Goal: Communication & Community: Ask a question

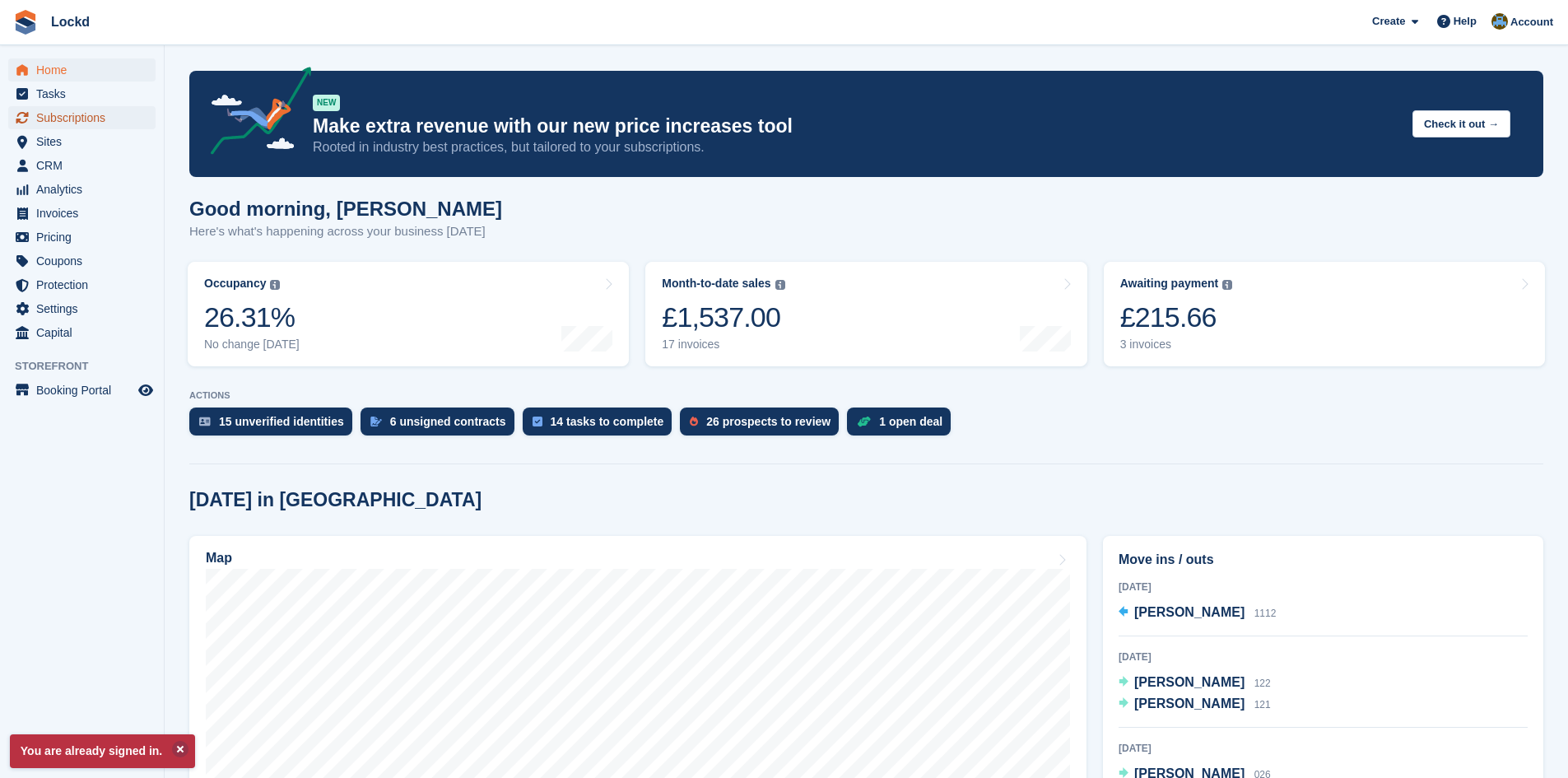
click at [80, 116] on span "Subscriptions" at bounding box center [86, 117] width 99 height 23
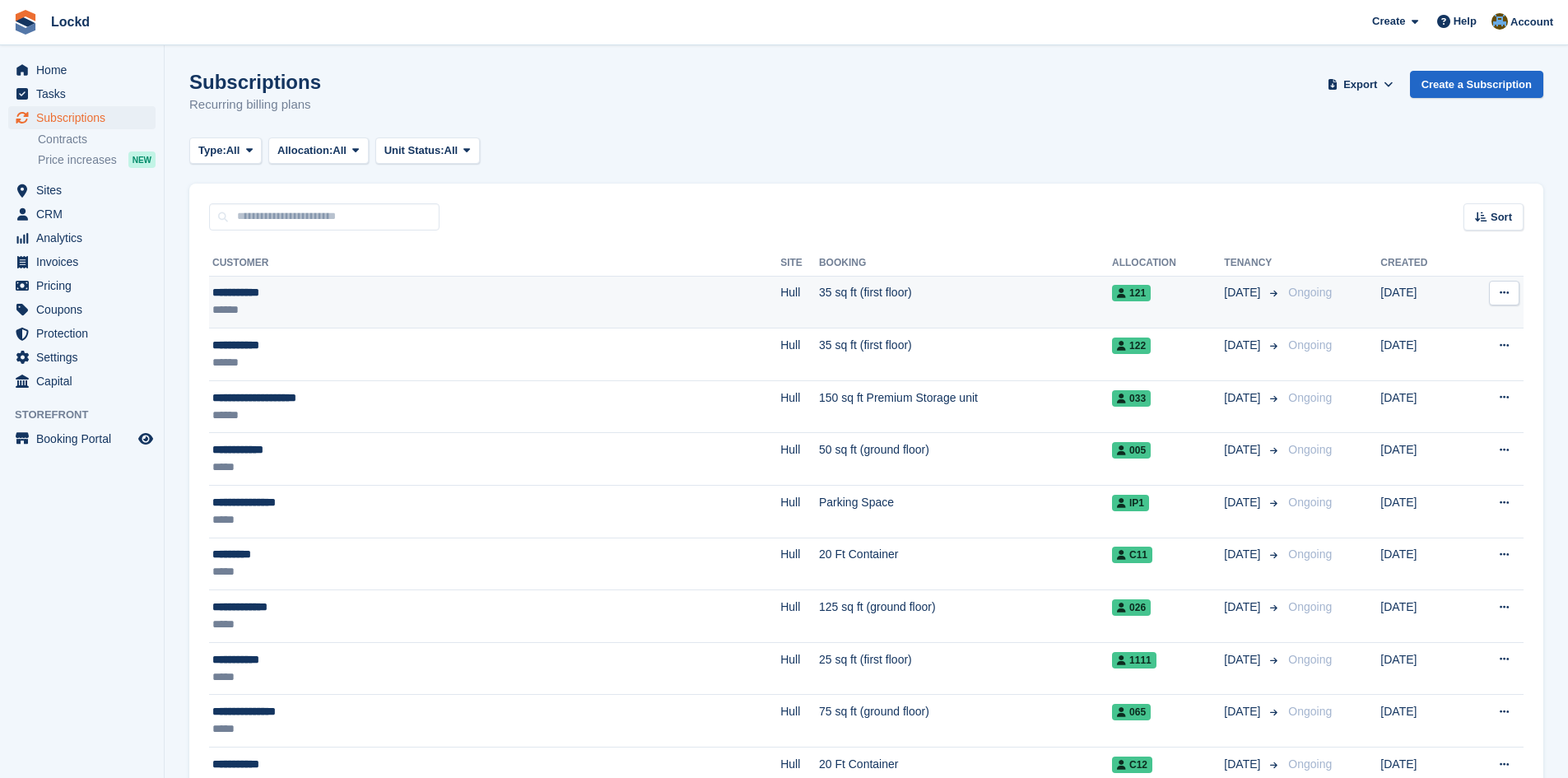
click at [276, 296] on div "**********" at bounding box center [373, 293] width 322 height 17
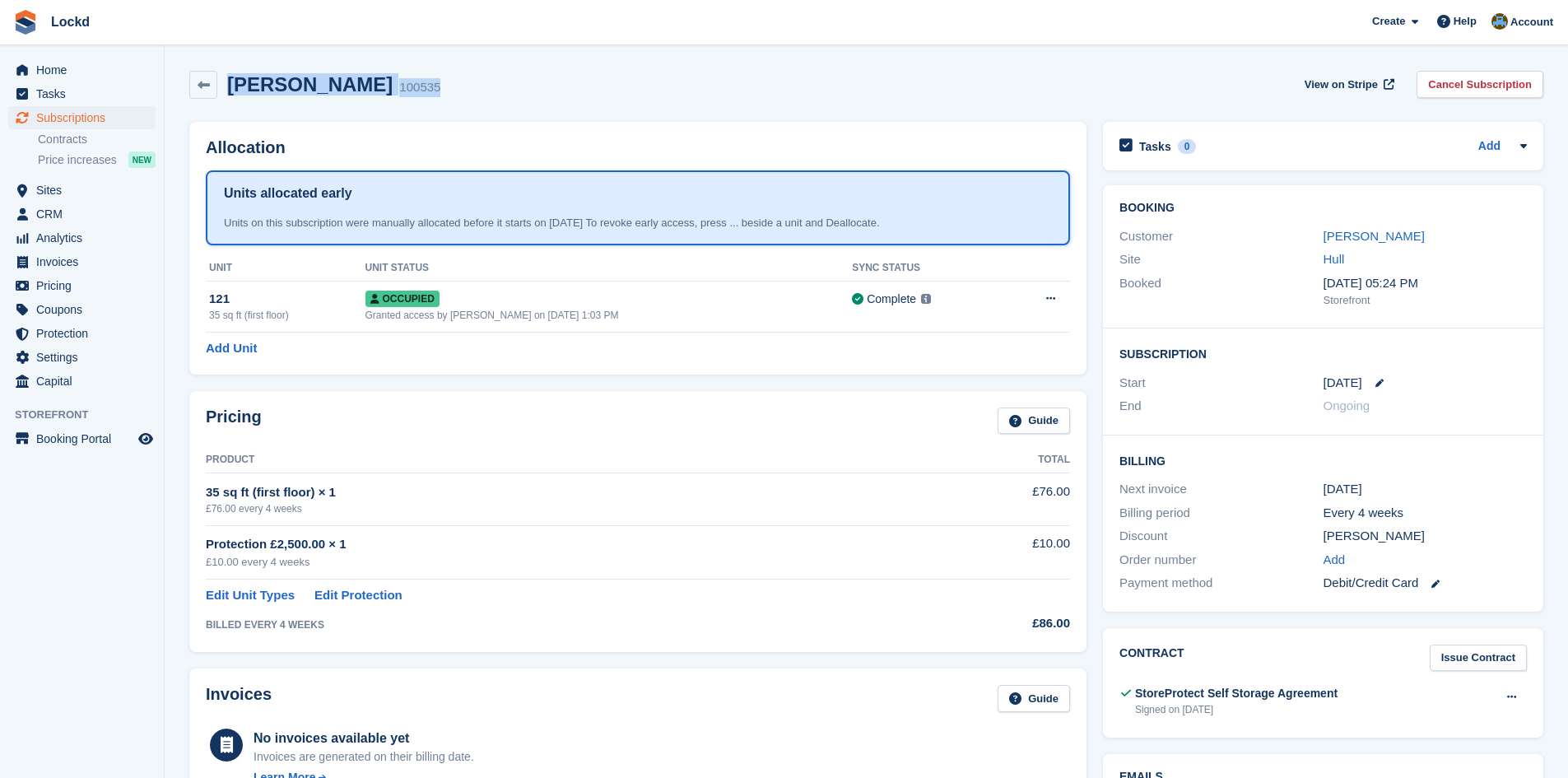
drag, startPoint x: 396, startPoint y: 88, endPoint x: 232, endPoint y: 92, distance: 164.0
click at [232, 92] on div "[PERSON_NAME] 100535 View on Stripe Cancel Subscription" at bounding box center [865, 84] width 1354 height 28
copy div "[PERSON_NAME] 100535"
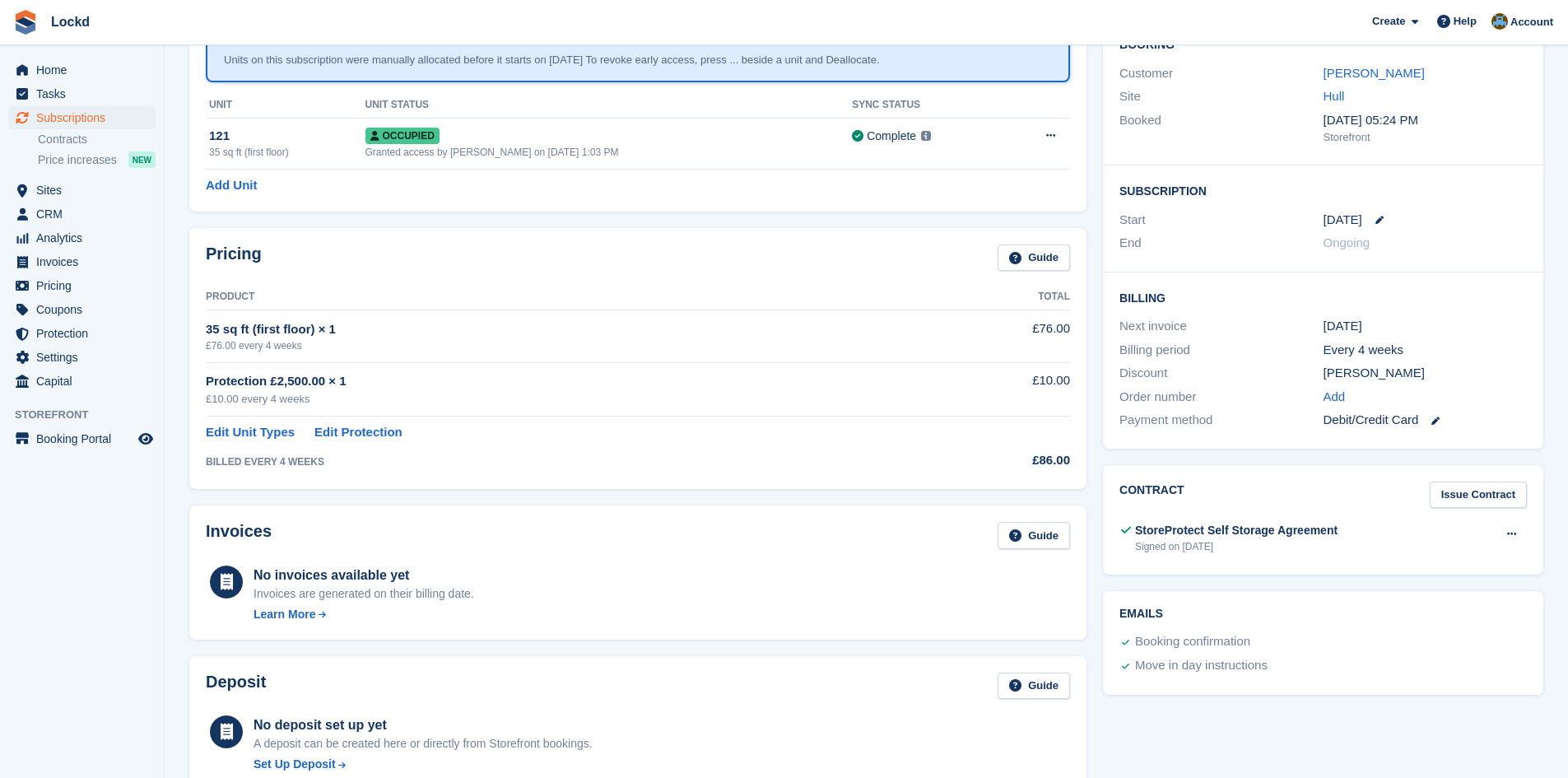
scroll to position [164, 0]
click at [1458, 18] on span "Help" at bounding box center [1464, 20] width 23 height 16
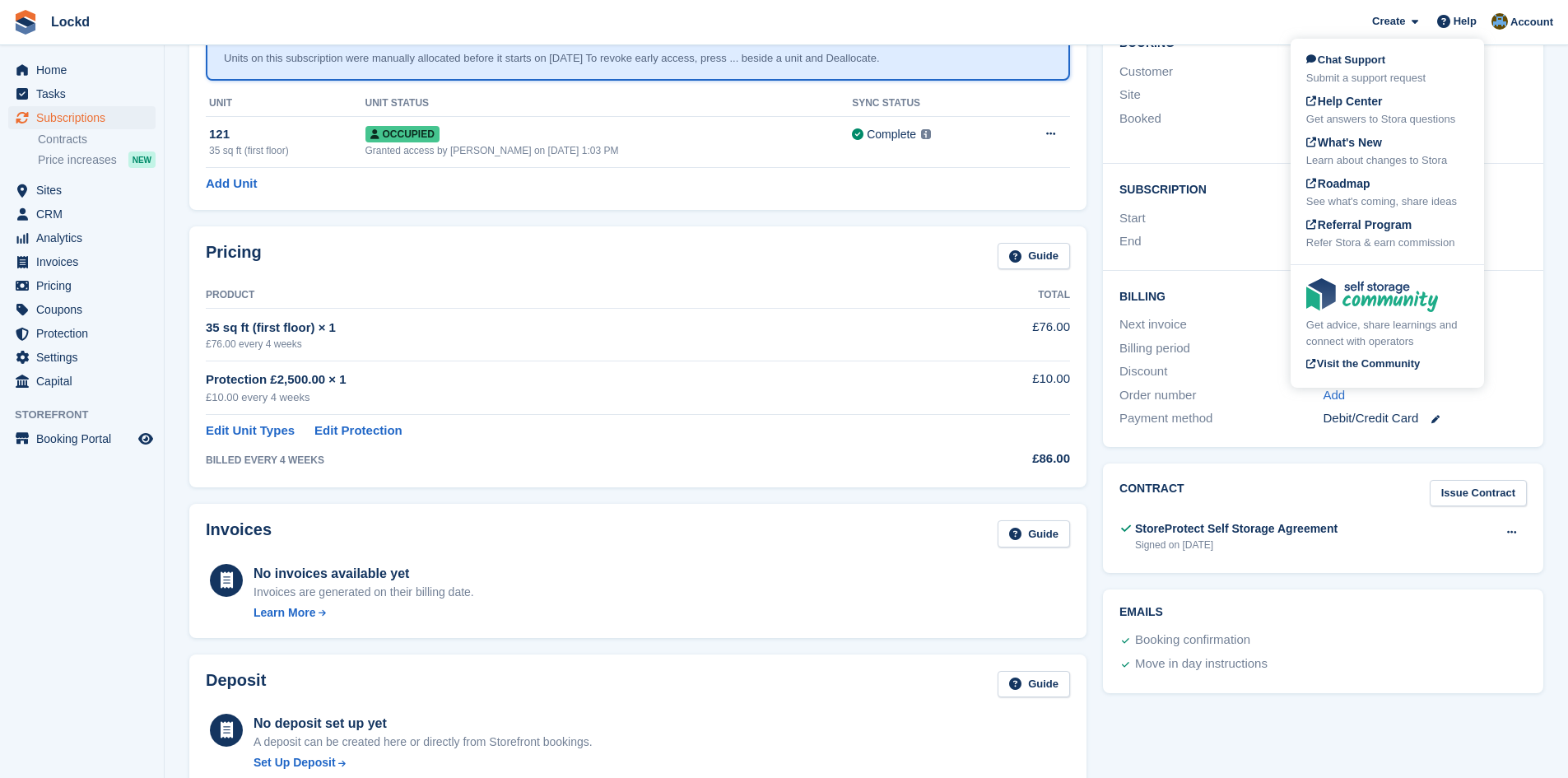
click at [1354, 63] on span "Chat Support" at bounding box center [1345, 60] width 79 height 13
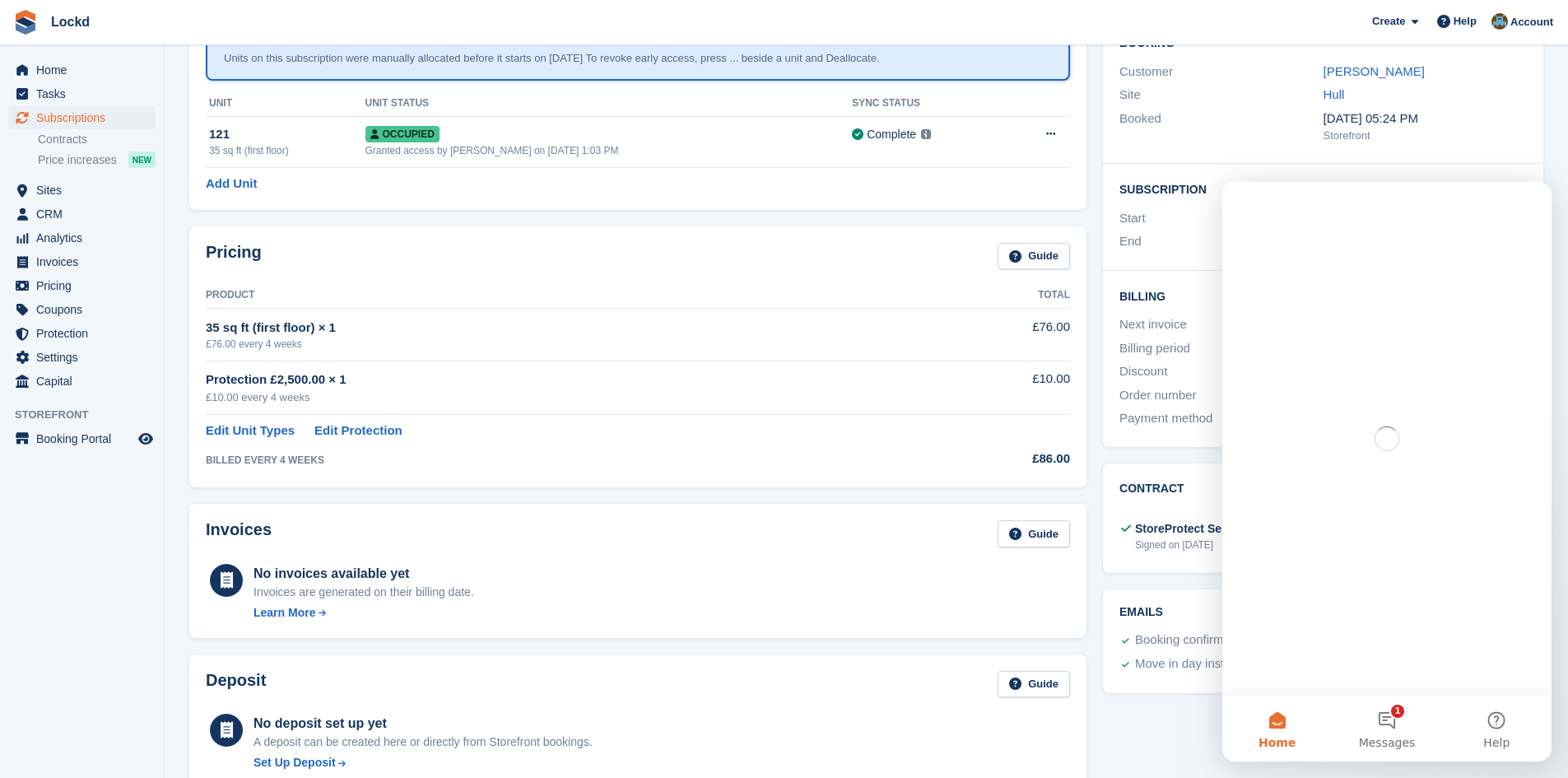
scroll to position [0, 0]
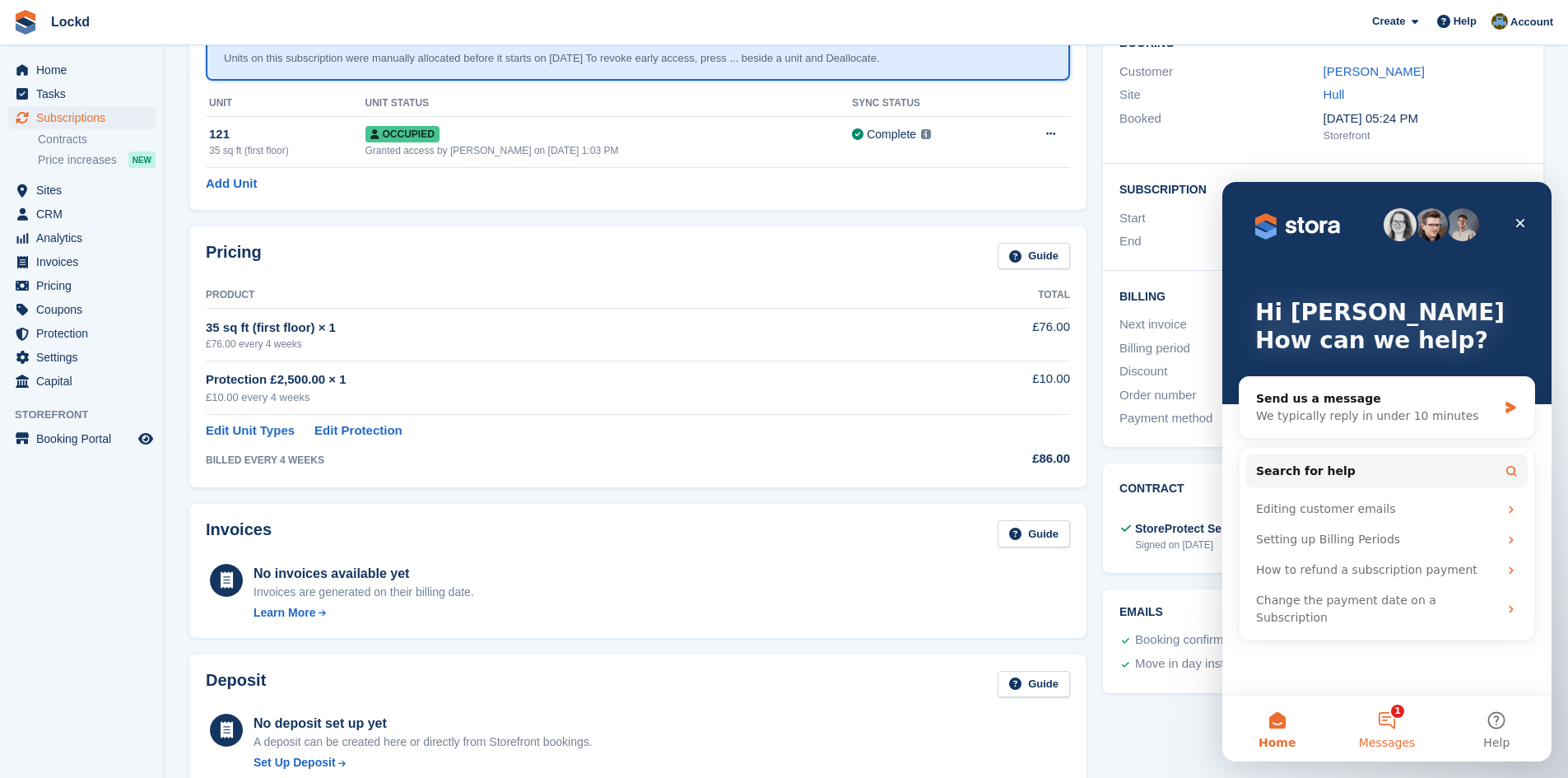
click at [1383, 721] on button "1 Messages" at bounding box center [1386, 728] width 110 height 66
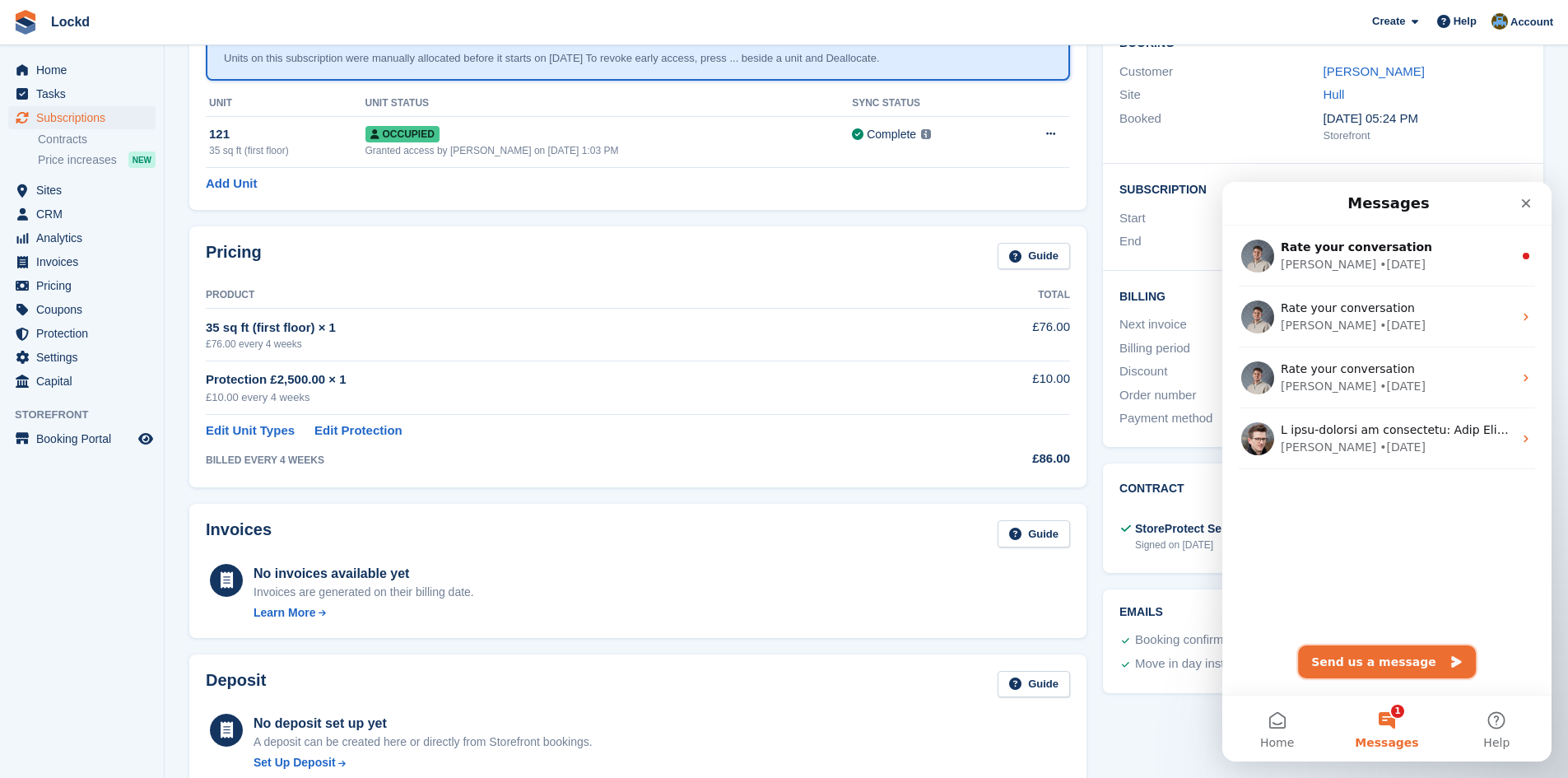
click at [1372, 661] on button "Send us a message" at bounding box center [1386, 661] width 178 height 33
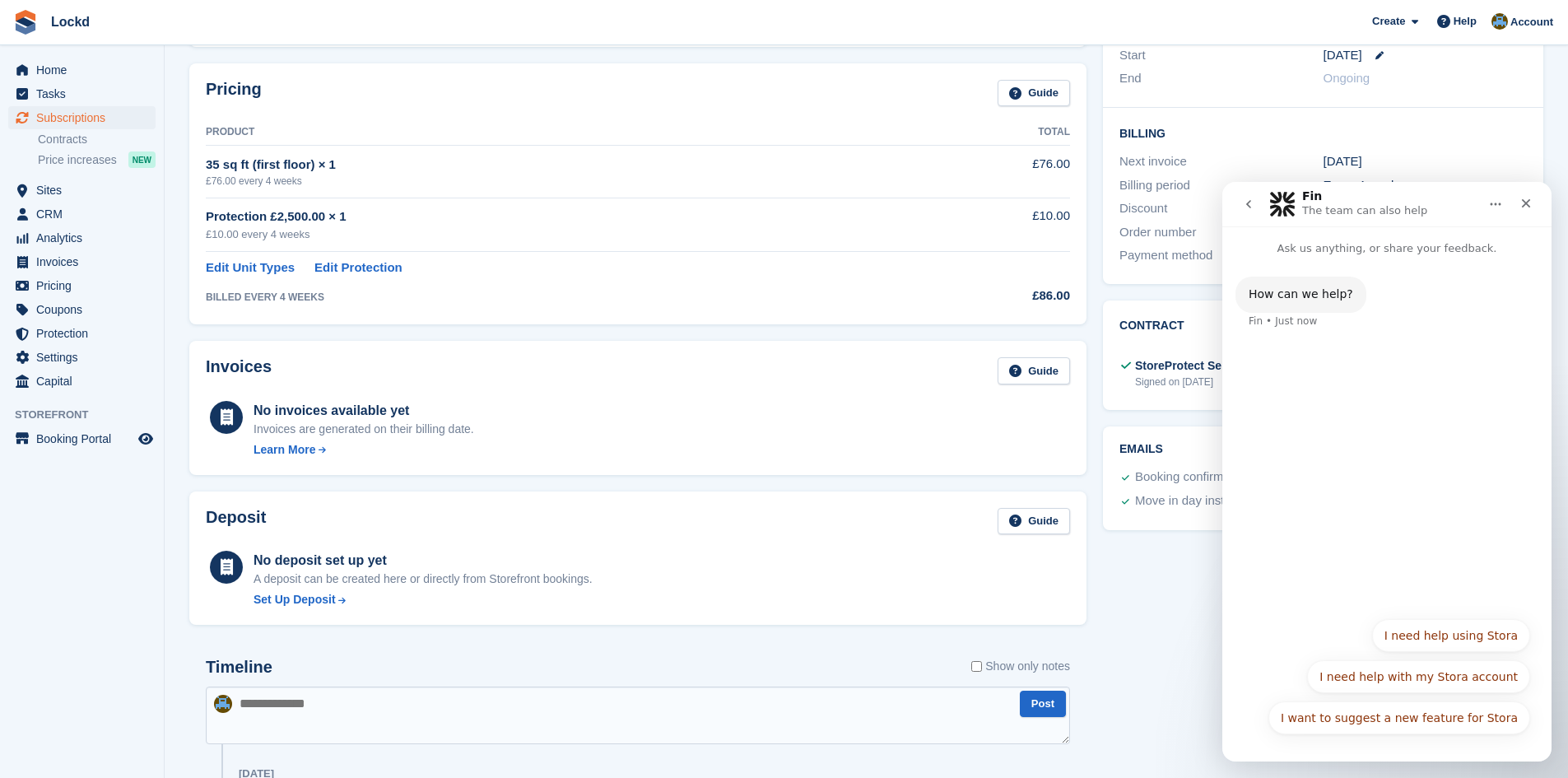
scroll to position [329, 0]
click at [1337, 407] on div "How can we help? Fin • Just now" at bounding box center [1386, 432] width 329 height 352
click at [1468, 635] on button "I need help using Stora" at bounding box center [1451, 635] width 158 height 33
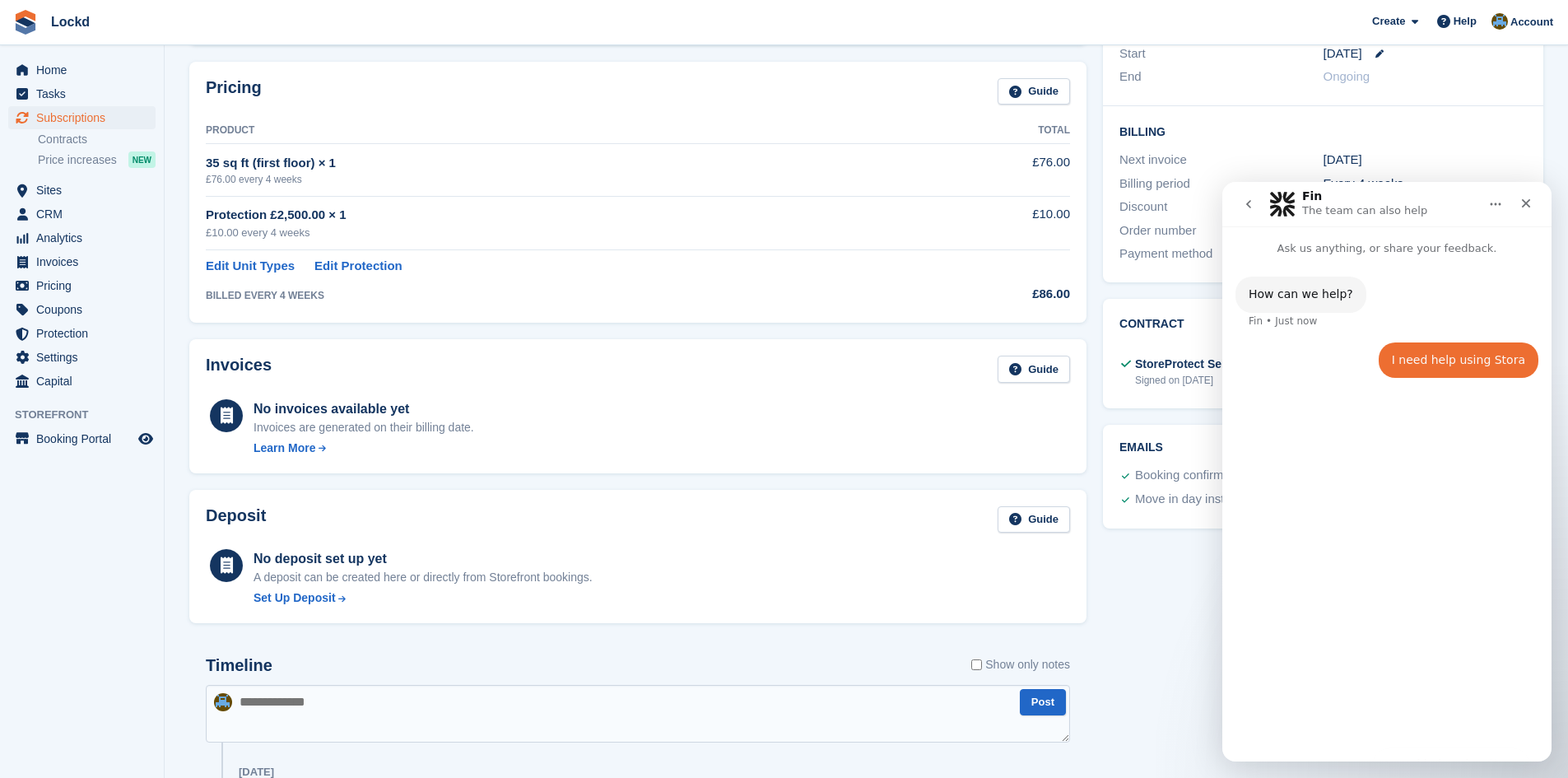
scroll to position [576, 0]
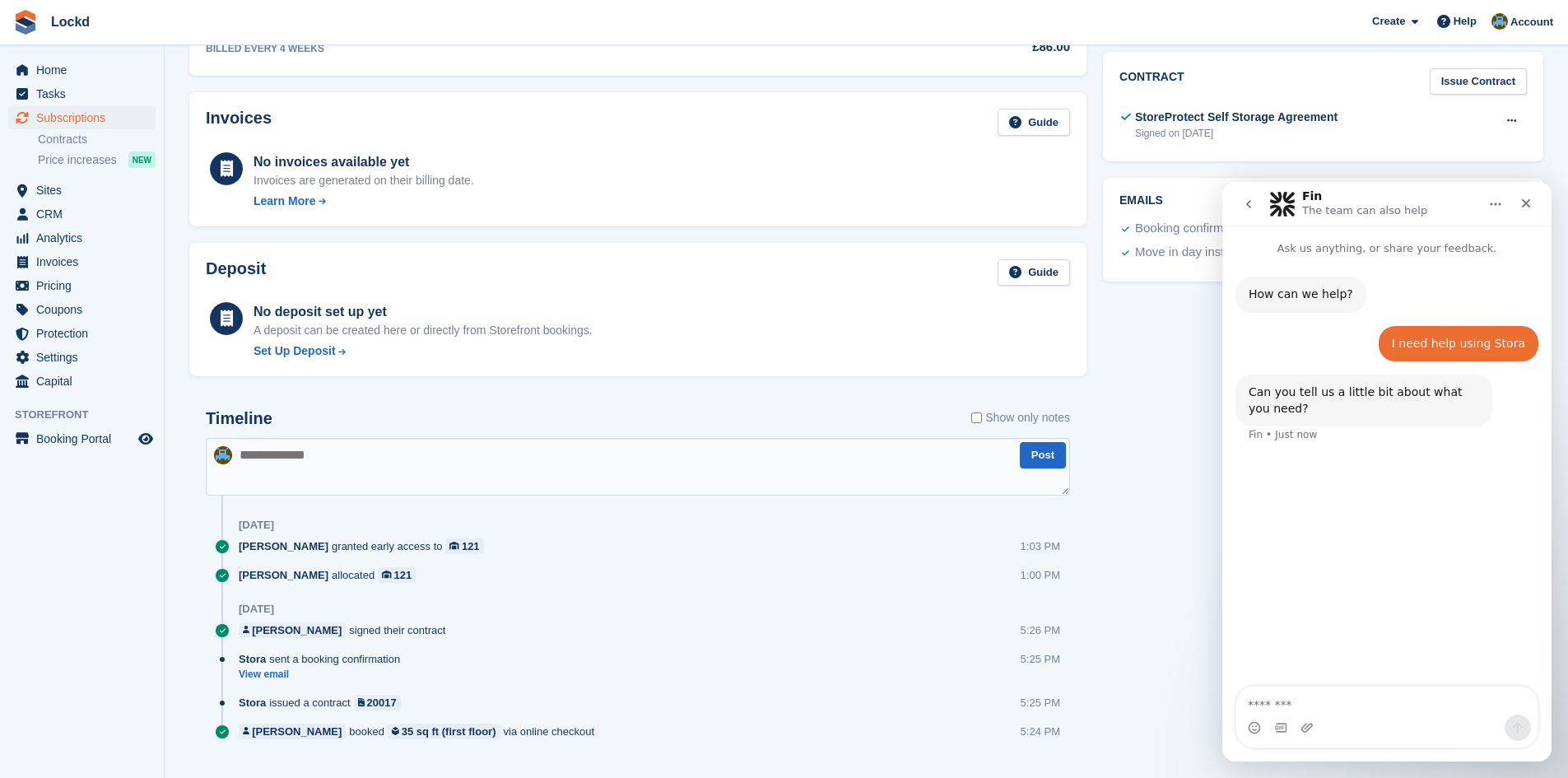
click at [1289, 705] on textarea "Message…" at bounding box center [1387, 701] width 301 height 28
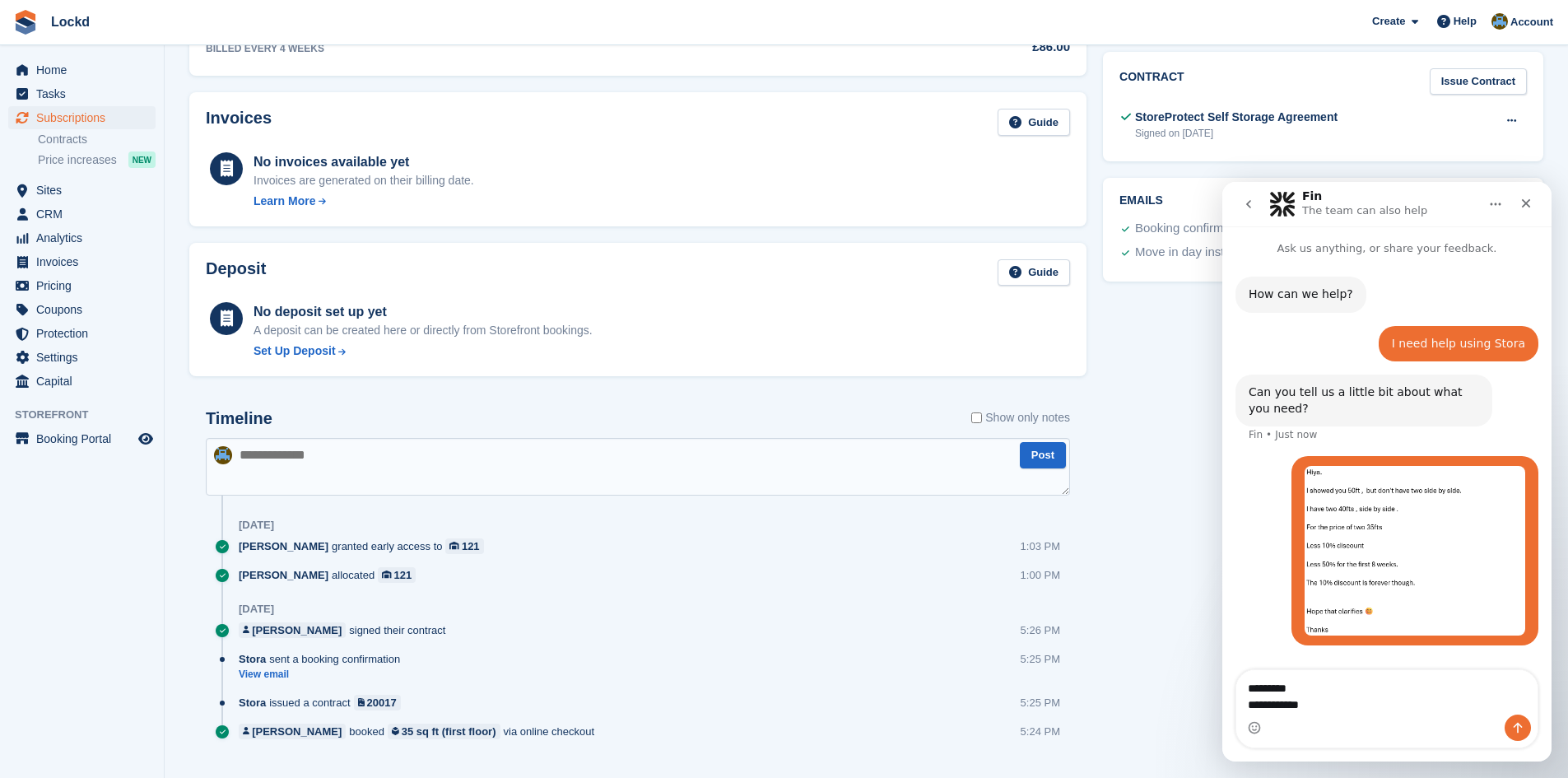
drag, startPoint x: 1452, startPoint y: 519, endPoint x: 1310, endPoint y: 731, distance: 255.2
click at [1310, 731] on div "Intercom messenger" at bounding box center [1387, 728] width 301 height 26
click at [1339, 707] on textarea "**********" at bounding box center [1387, 692] width 301 height 44
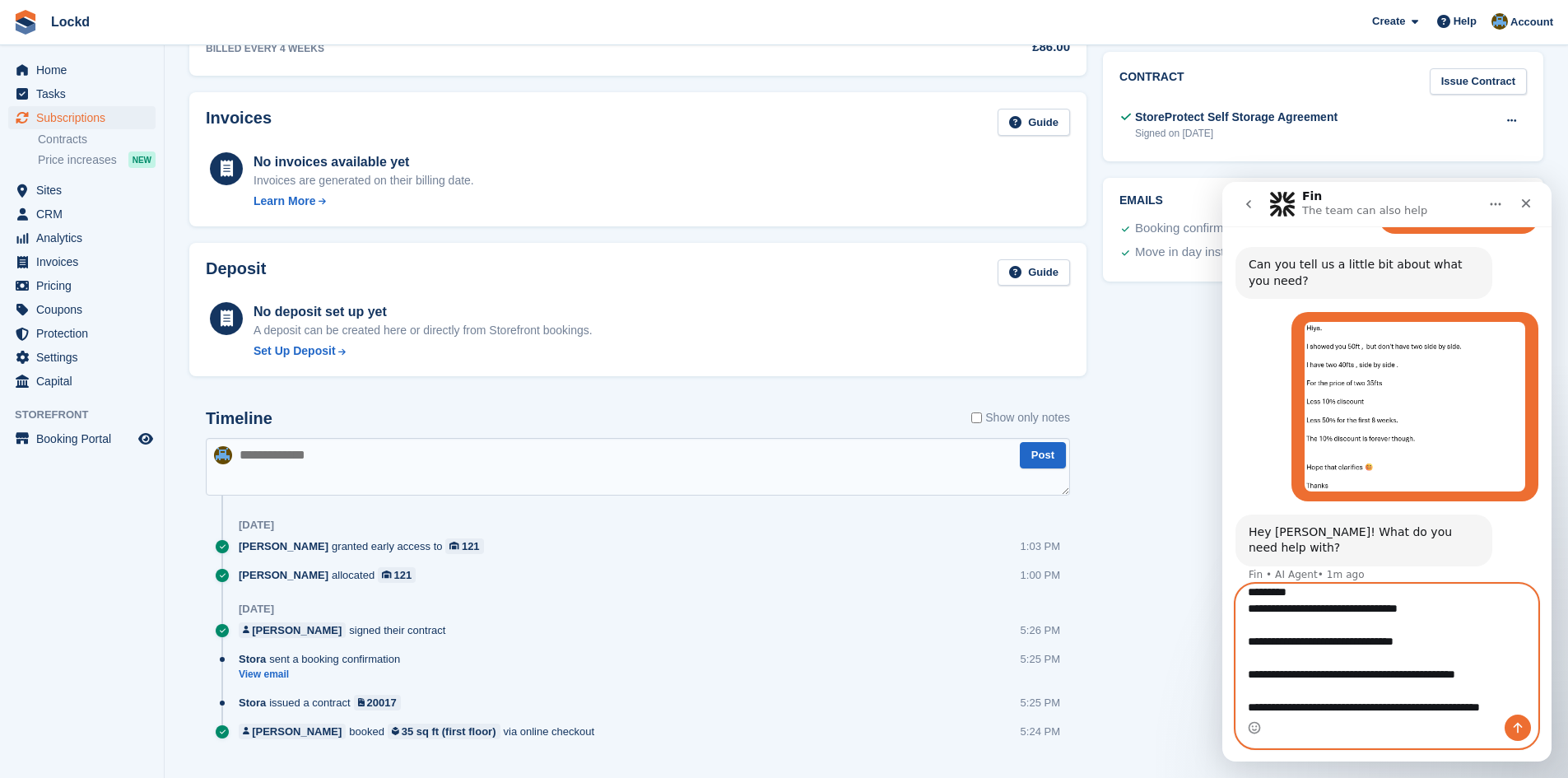
scroll to position [27, 0]
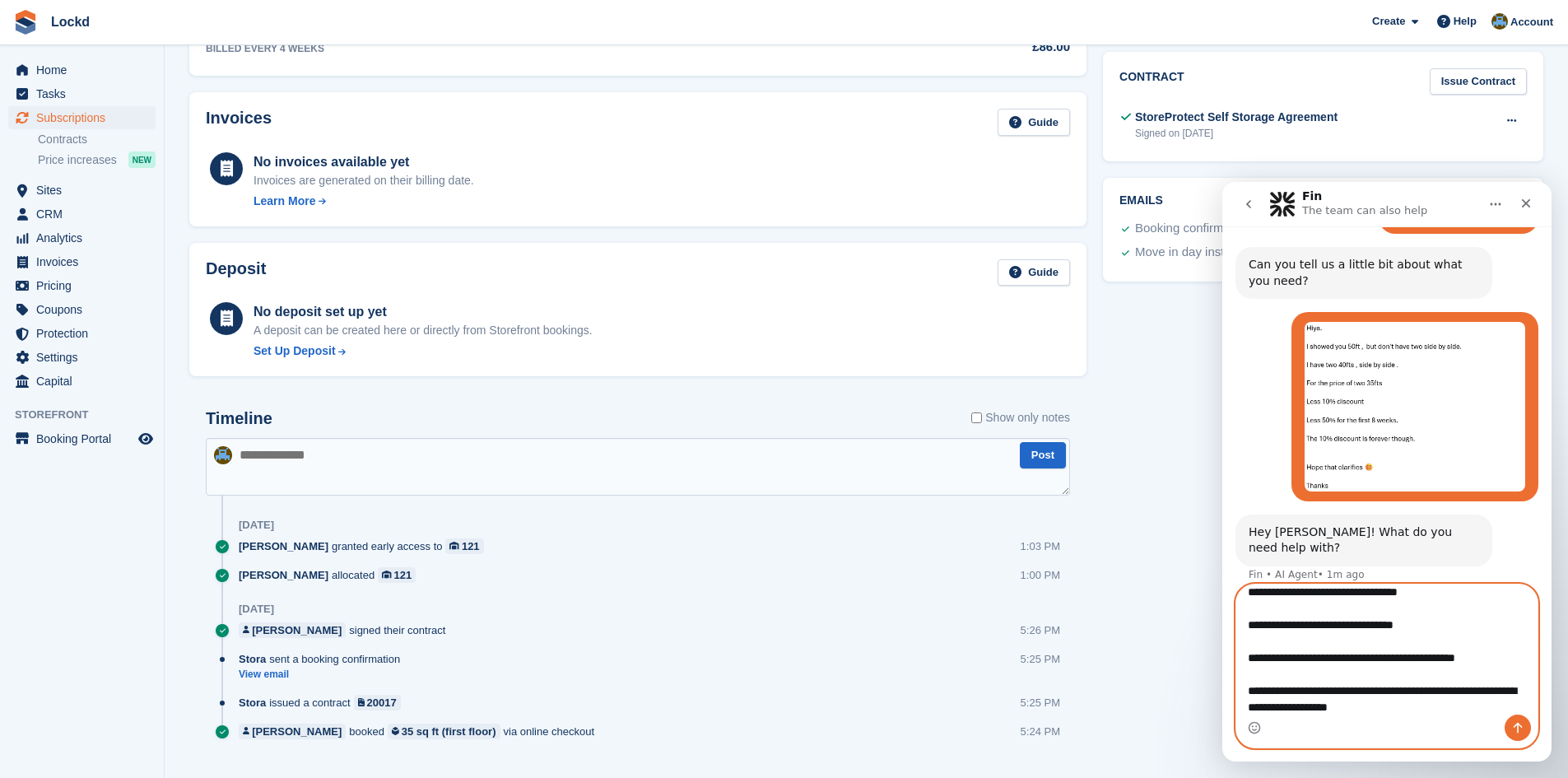
type textarea "**********"
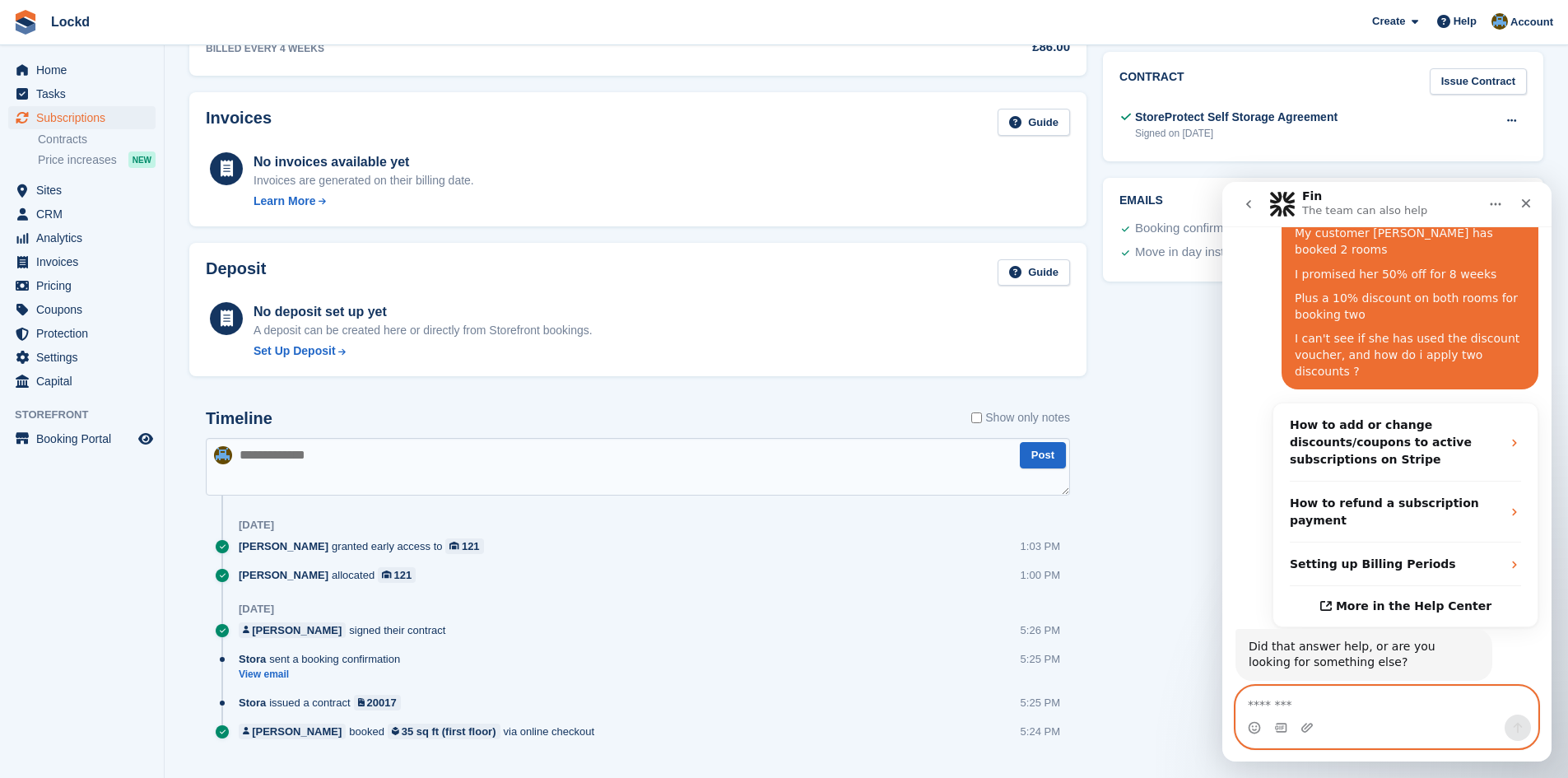
scroll to position [512, 0]
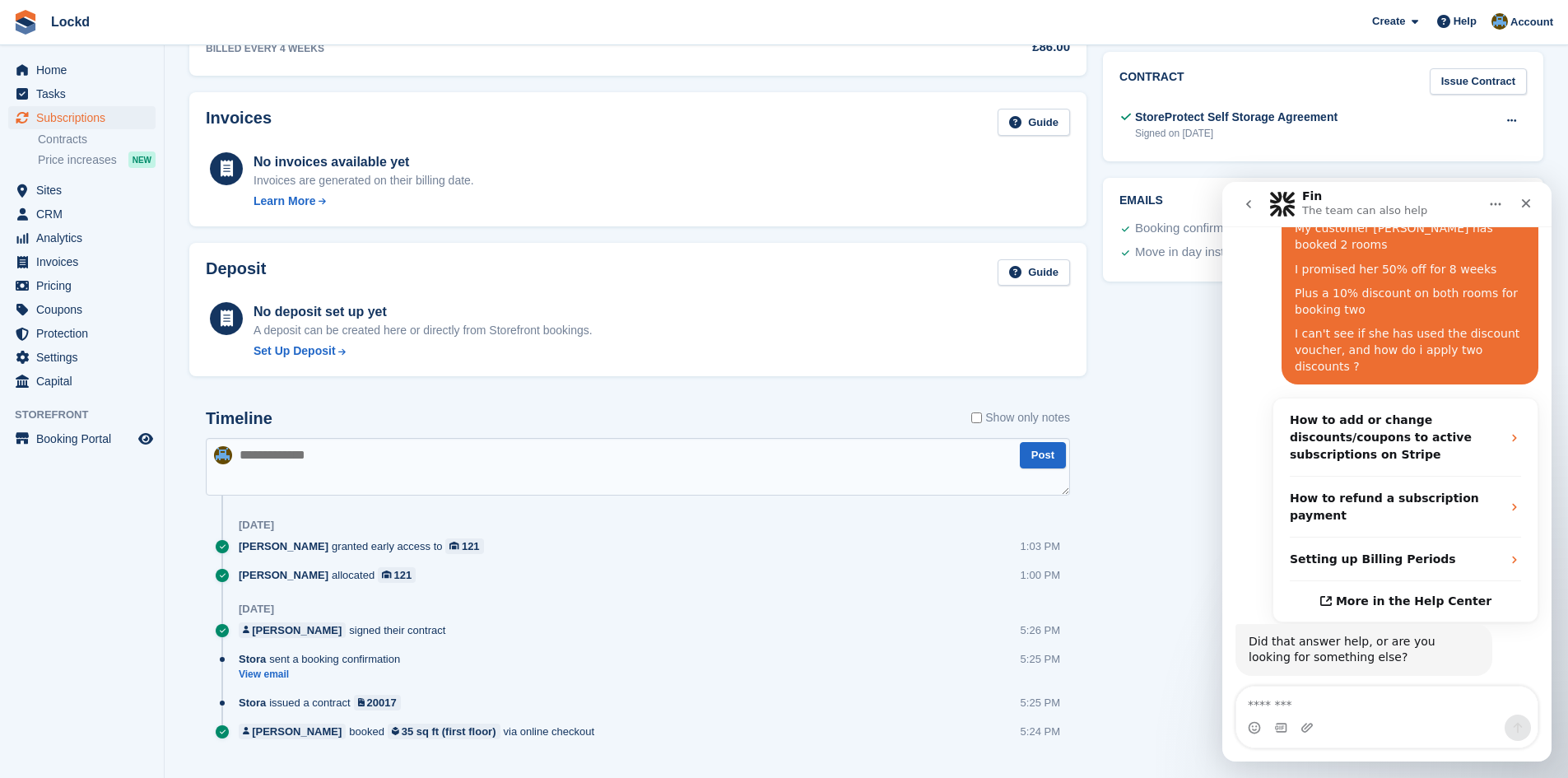
click at [1445, 706] on button "Get more help 👤" at bounding box center [1467, 723] width 125 height 33
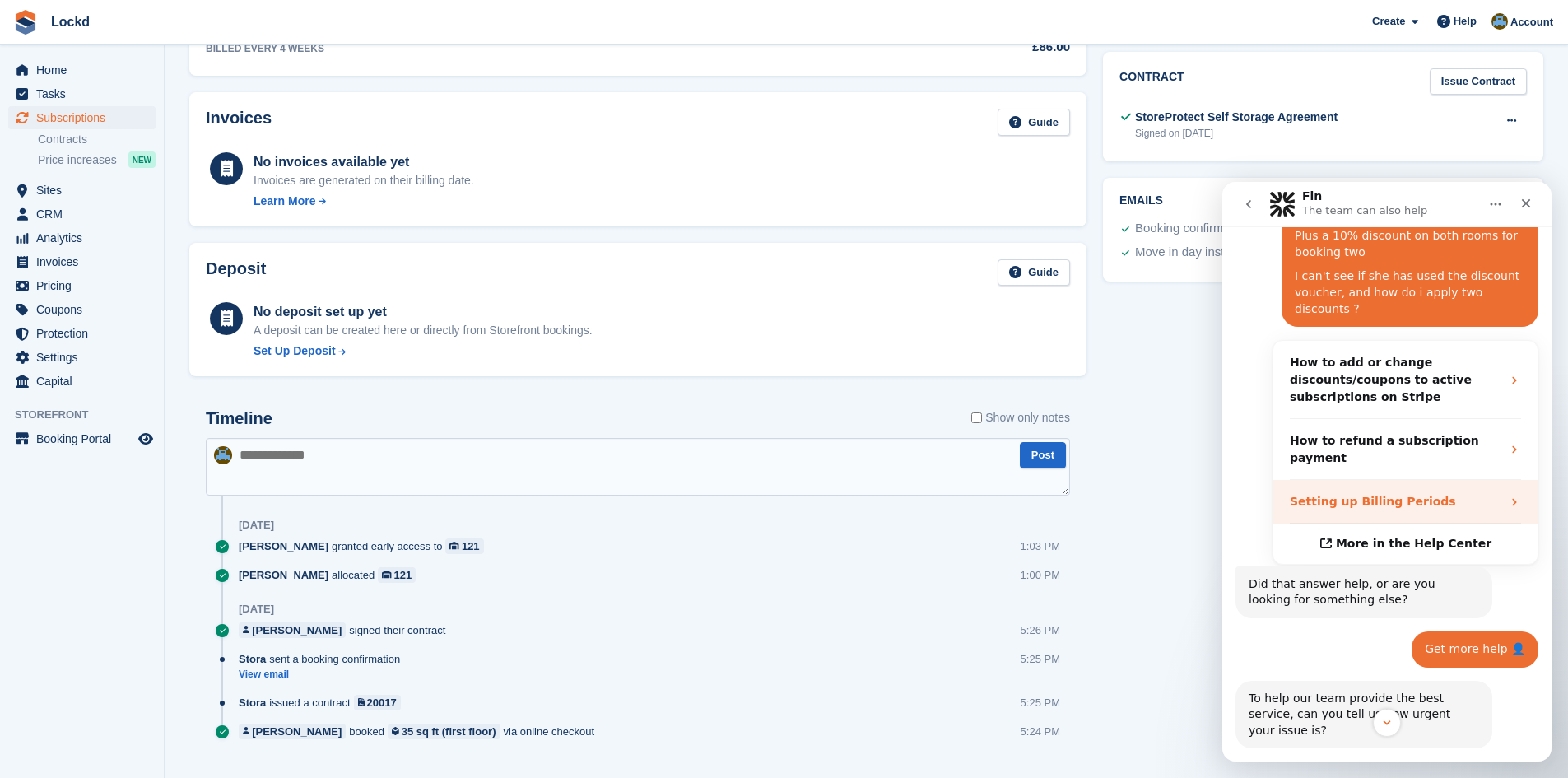
scroll to position [678, 0]
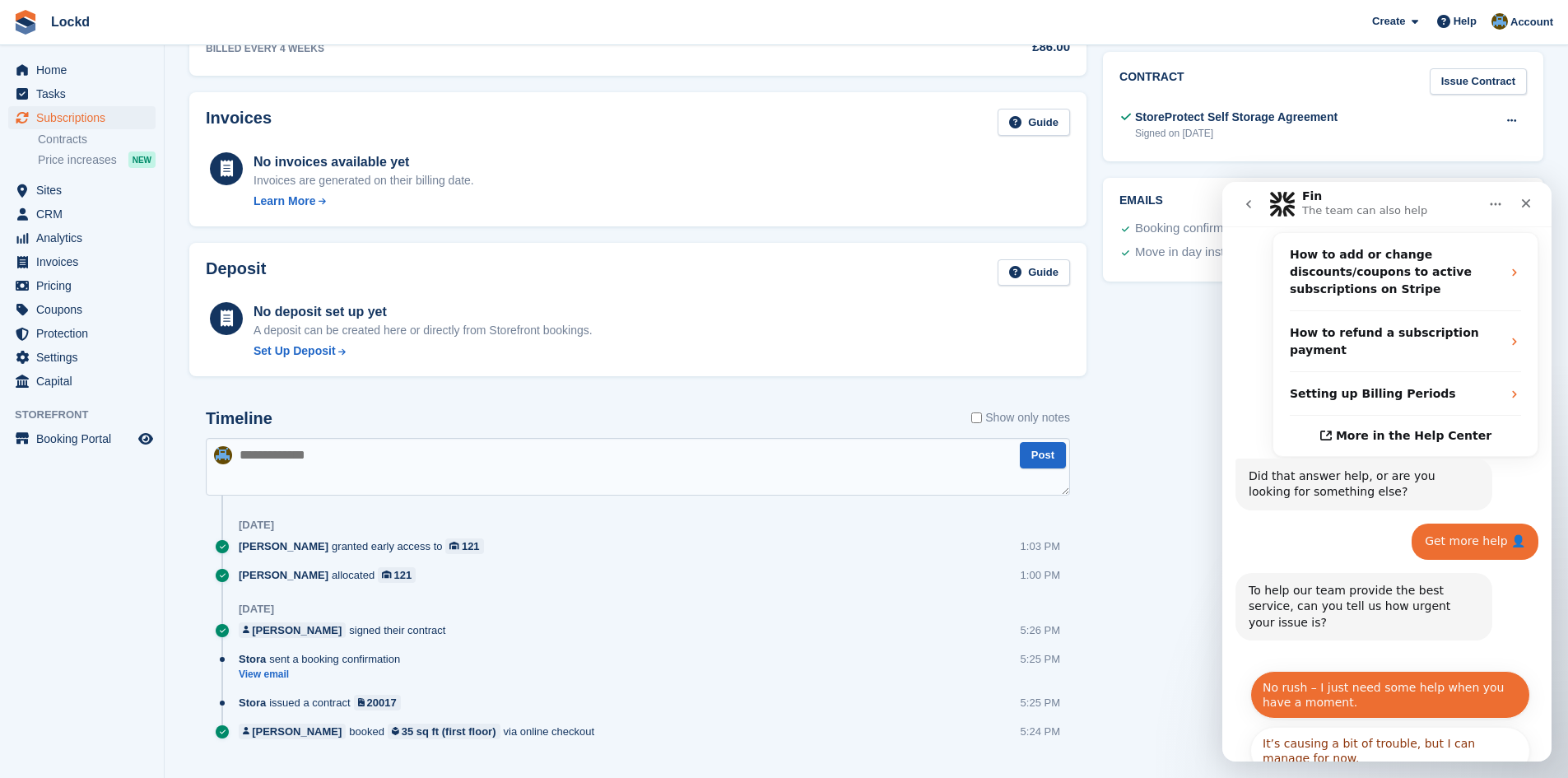
click at [1334, 671] on button "No rush – I just need some help when you have a moment." at bounding box center [1389, 695] width 280 height 48
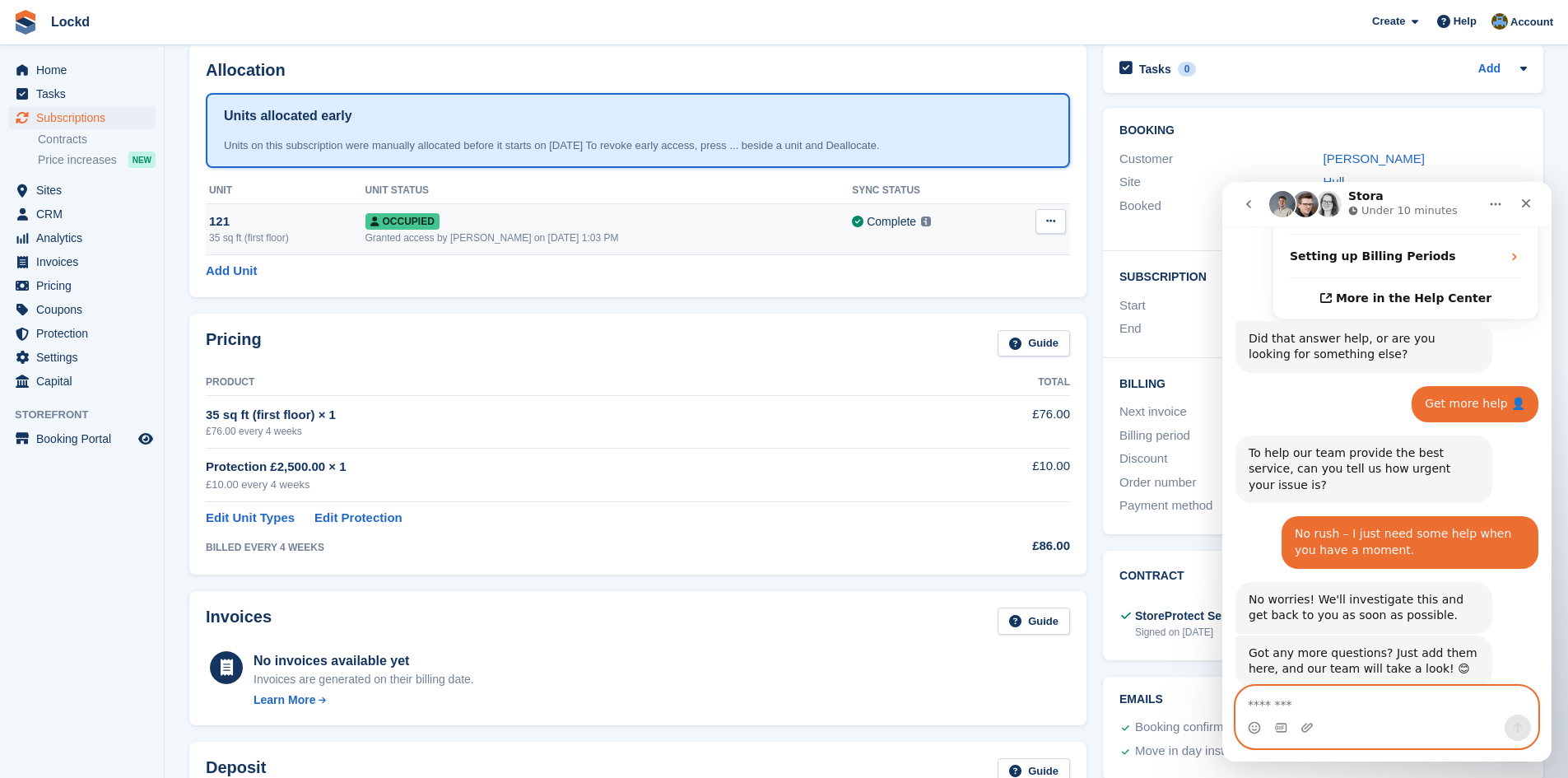
scroll to position [0, 0]
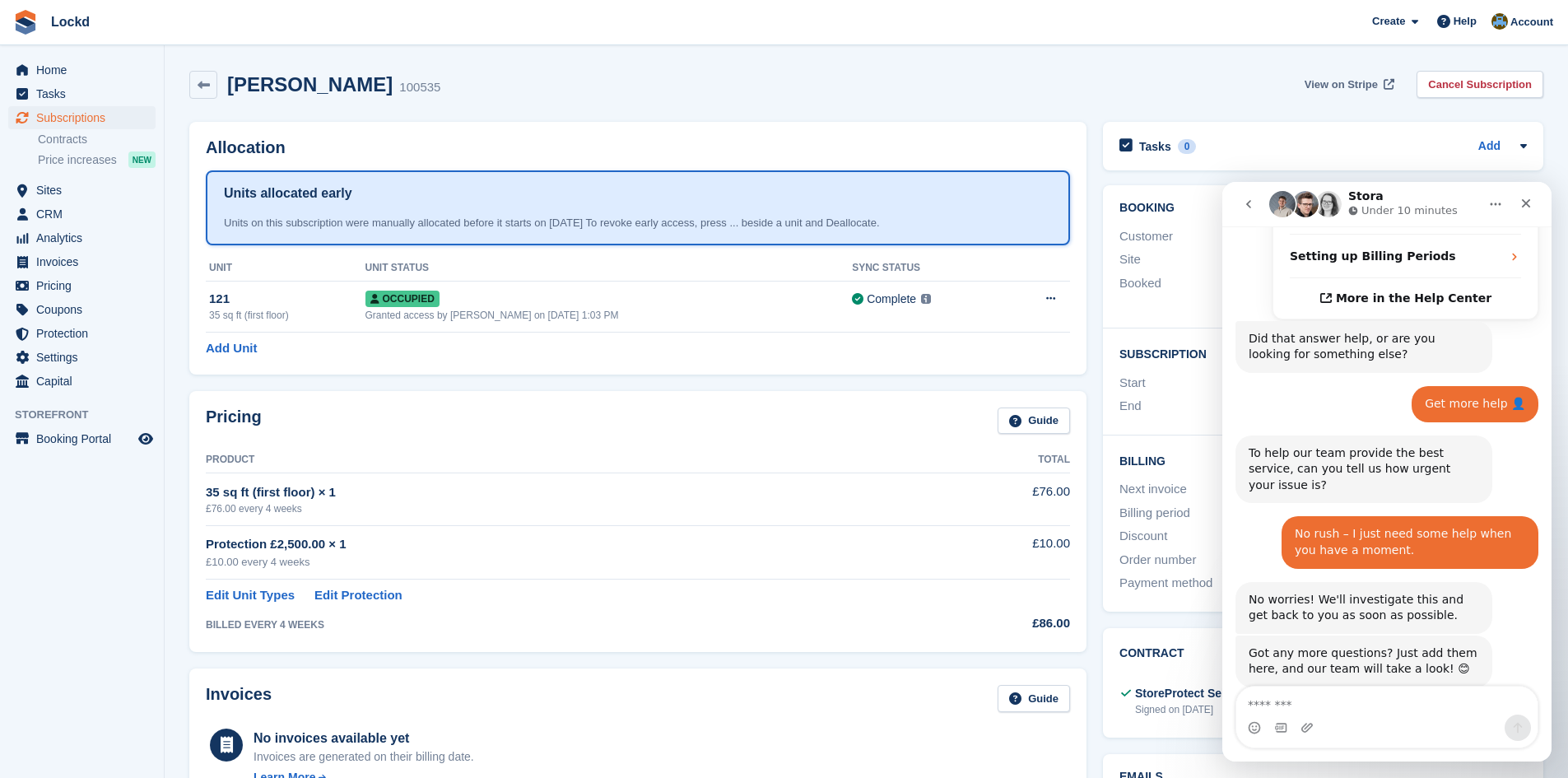
click at [1340, 78] on span "View on Stripe" at bounding box center [1341, 84] width 73 height 16
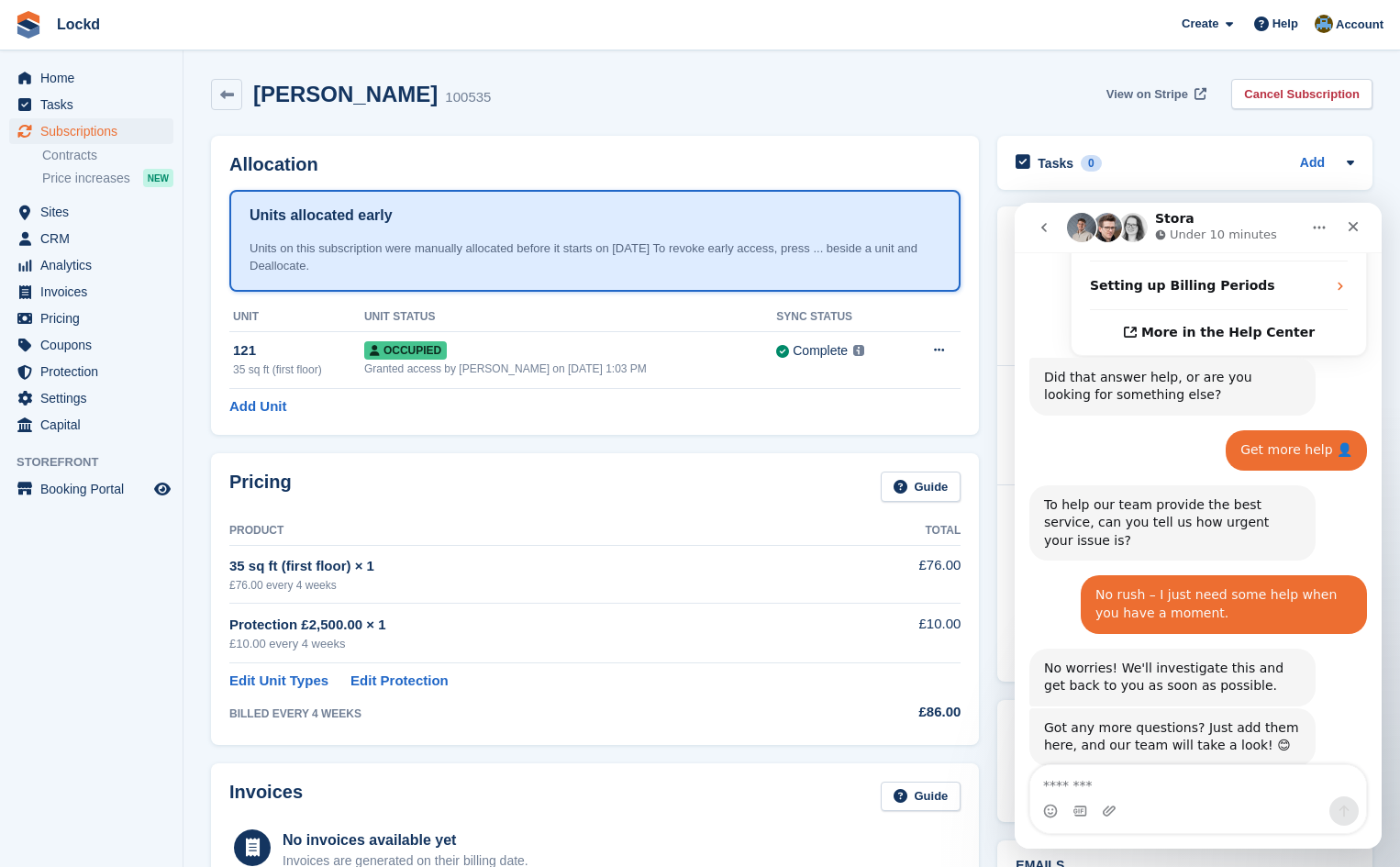
click at [1164, 95] on span "View on Stripe" at bounding box center [1148, 94] width 82 height 18
